Goal: Transaction & Acquisition: Purchase product/service

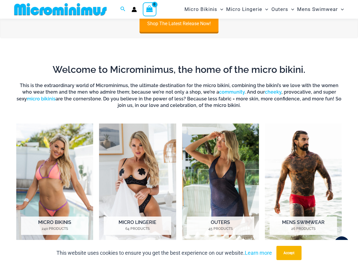
scroll to position [172, 0]
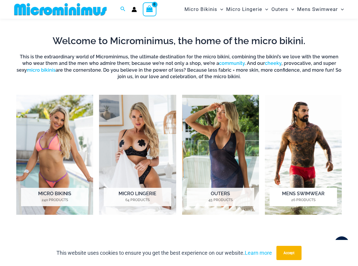
click at [296, 165] on img "Visit product category Mens Swimwear" at bounding box center [303, 155] width 77 height 120
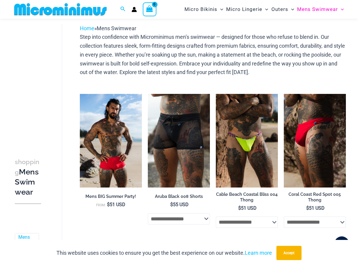
scroll to position [24, 0]
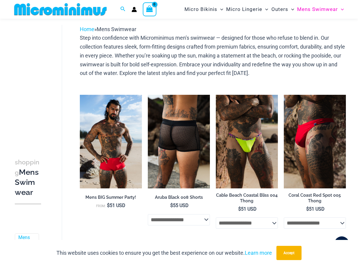
click at [173, 144] on img at bounding box center [179, 141] width 62 height 93
